Goal: Find specific page/section: Find specific page/section

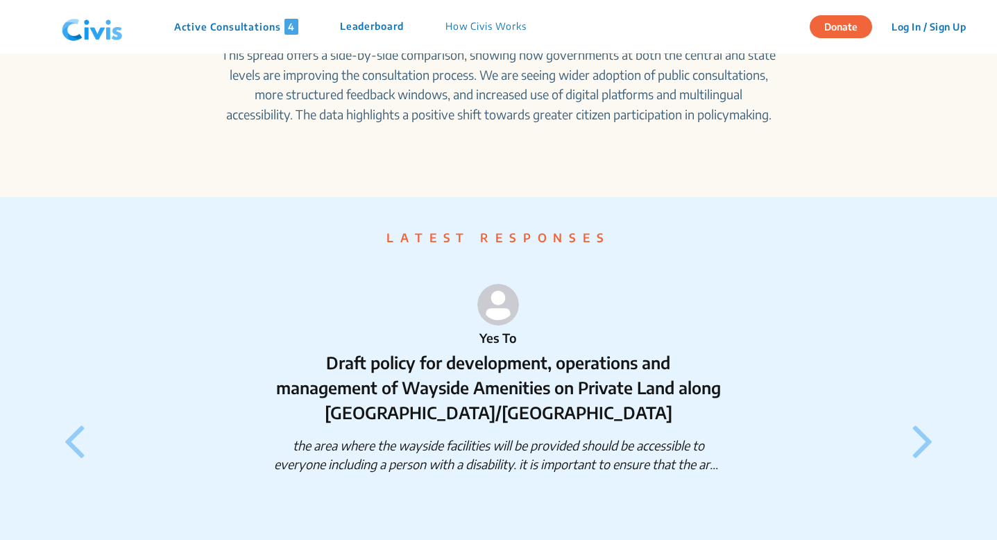
scroll to position [1039, 0]
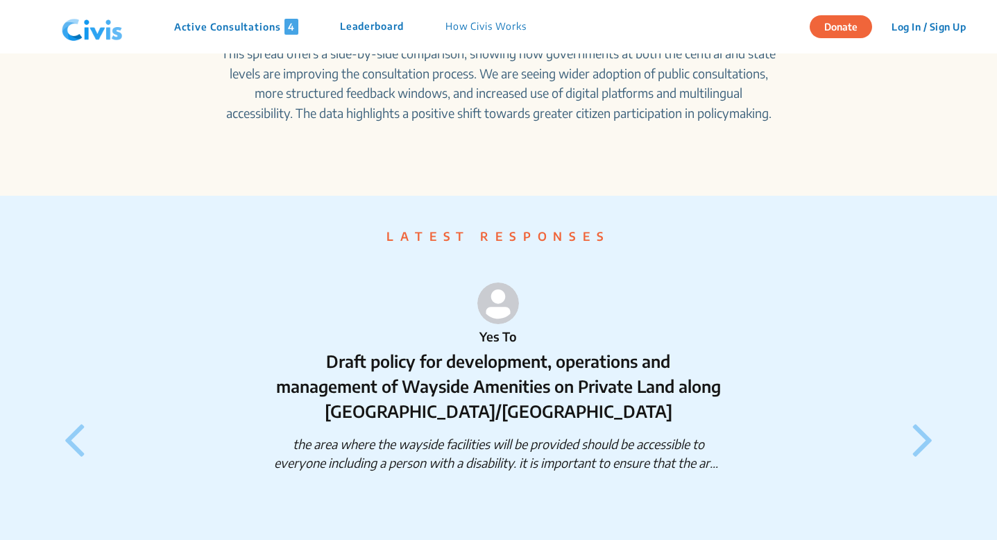
click at [260, 36] on div "Active Consultations 4 Leaderboard How Civis Works" at bounding box center [301, 27] width 491 height 42
click at [259, 22] on p "Active Consultations 4" at bounding box center [236, 27] width 124 height 16
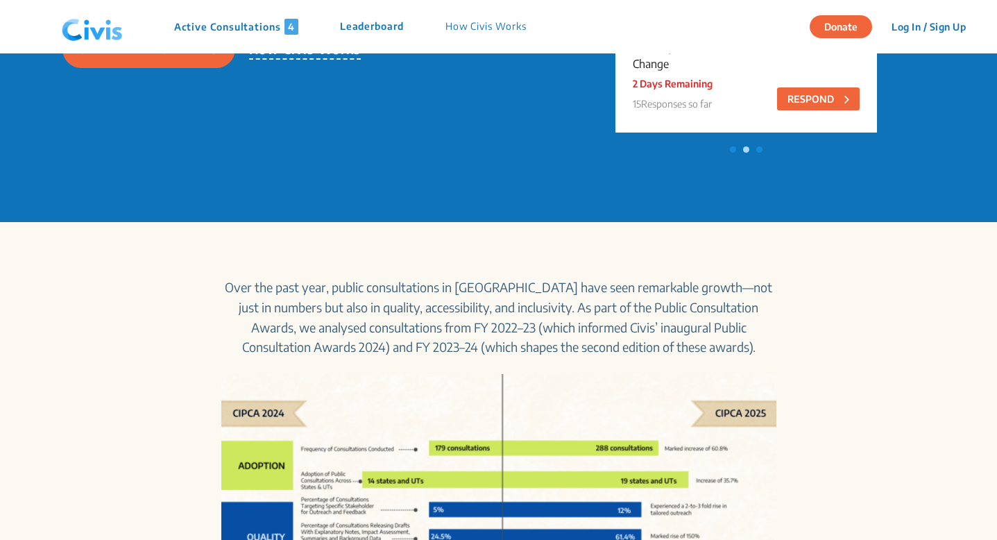
scroll to position [0, 0]
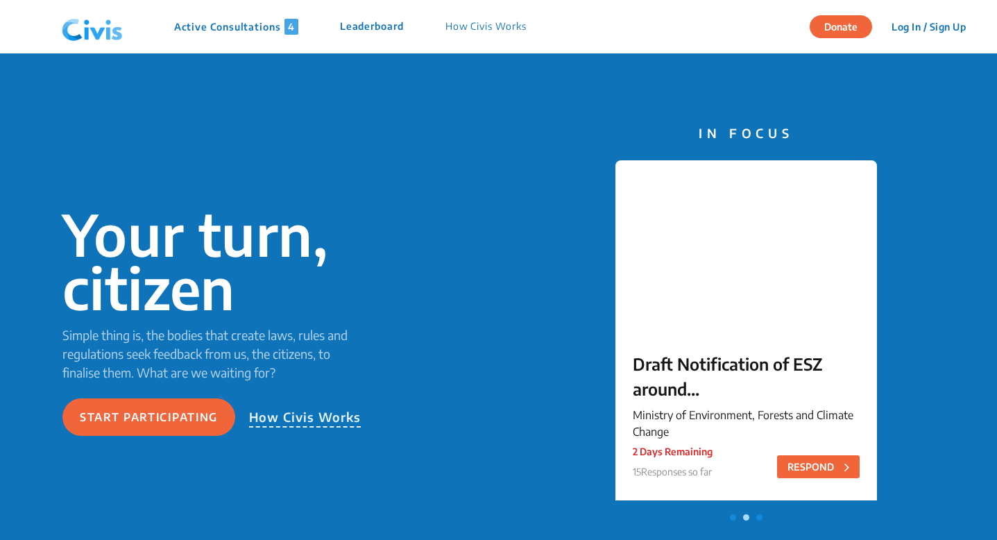
click at [760, 519] on span at bounding box center [760, 517] width 6 height 6
click at [733, 519] on span at bounding box center [733, 517] width 6 height 6
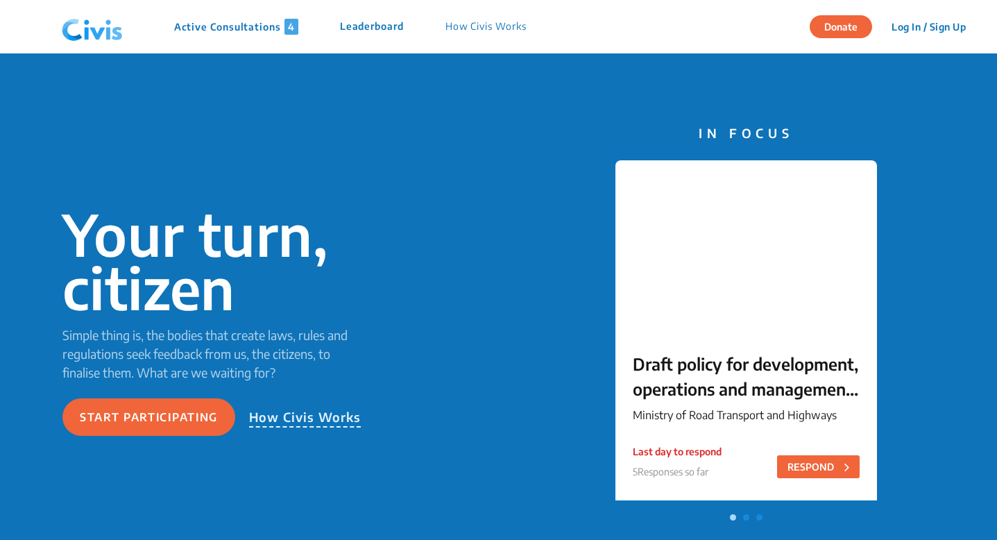
click at [276, 26] on p "Active Consultations 4" at bounding box center [236, 27] width 124 height 16
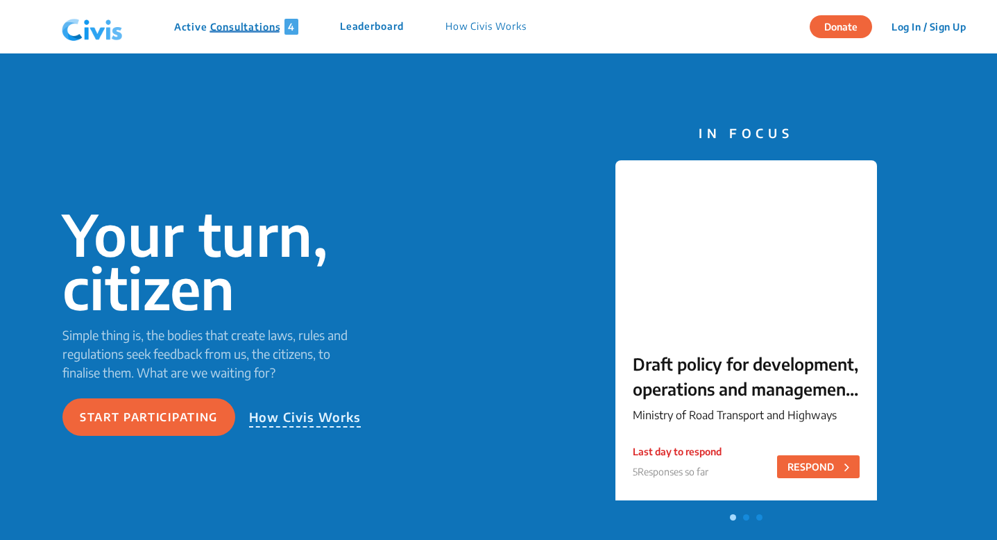
click at [255, 26] on p "Active Consultations 4" at bounding box center [236, 27] width 124 height 16
click at [271, 112] on div "Your turn, citizen Simple thing is, the bodies that create laws, rules and regu…" at bounding box center [498, 321] width 997 height 537
